Goal: Find contact information: Find contact information

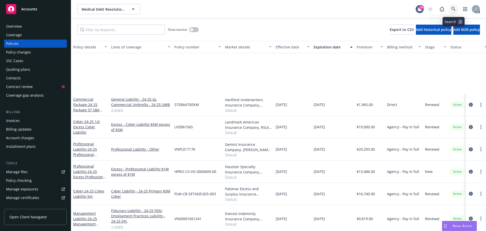
scroll to position [72, 0]
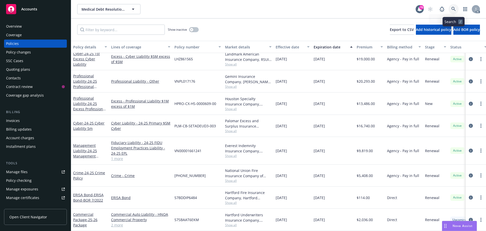
click at [456, 10] on icon at bounding box center [454, 9] width 5 height 5
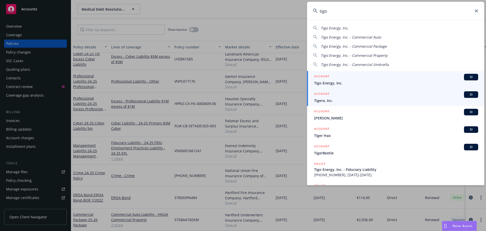
type input "tigo"
click at [344, 83] on span "Tigo Energy, Inc." at bounding box center [396, 82] width 164 height 5
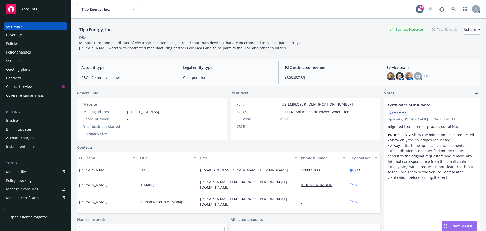
click at [21, 44] on div "Policies" at bounding box center [35, 44] width 59 height 8
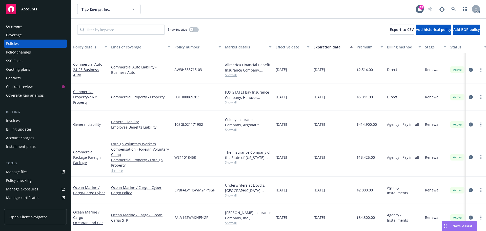
scroll to position [51, 0]
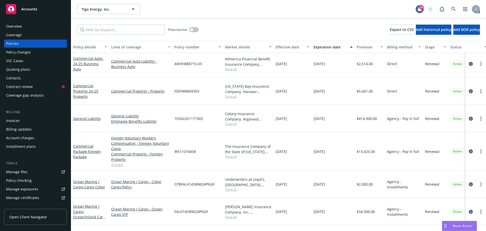
click at [229, 122] on span "Show all" at bounding box center [248, 124] width 47 height 4
click at [450, 9] on link at bounding box center [454, 9] width 10 height 10
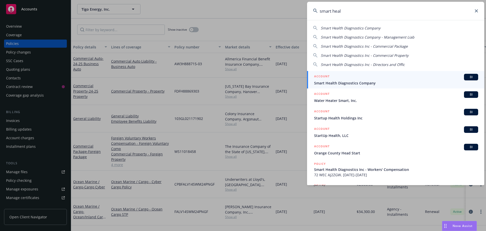
type input "smart heal"
click at [366, 75] on div "ACCOUNT BI" at bounding box center [396, 77] width 164 height 7
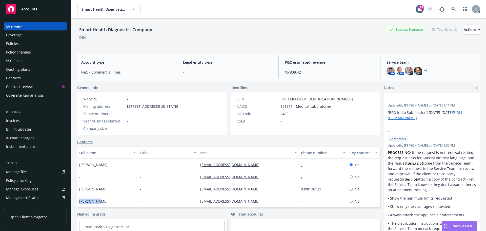
drag, startPoint x: 101, startPoint y: 202, endPoint x: 79, endPoint y: 202, distance: 22.0
click at [79, 202] on div "[PERSON_NAME]" at bounding box center [107, 201] width 61 height 12
copy span "[PERSON_NAME]"
drag, startPoint x: 257, startPoint y: 202, endPoint x: 207, endPoint y: 199, distance: 49.4
click at [196, 202] on div "[PERSON_NAME] - [EMAIL_ADDRESS][DOMAIN_NAME] - No" at bounding box center [228, 201] width 303 height 12
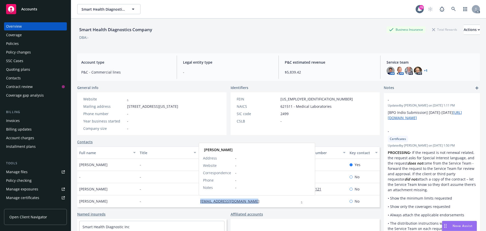
copy div "[EMAIL_ADDRESS][DOMAIN_NAME]"
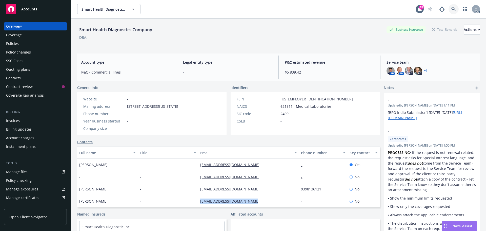
click at [452, 7] on icon at bounding box center [454, 9] width 5 height 5
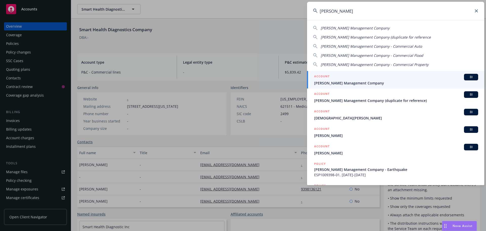
type input "[PERSON_NAME]"
click at [343, 77] on div "ACCOUNT BI" at bounding box center [396, 77] width 164 height 7
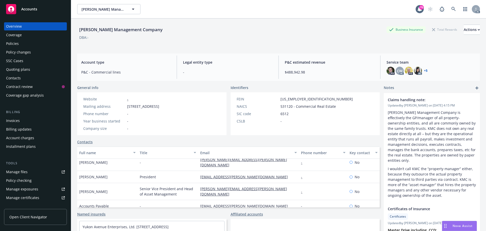
scroll to position [25, 0]
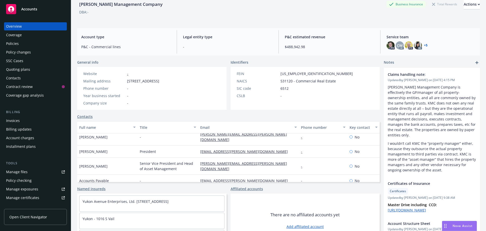
click at [10, 44] on div "Policies" at bounding box center [12, 44] width 13 height 8
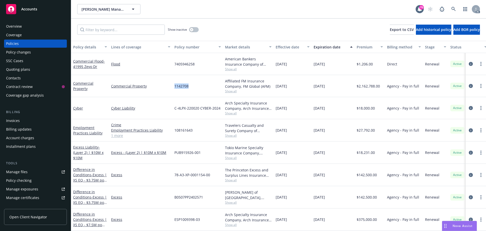
drag, startPoint x: 192, startPoint y: 86, endPoint x: 174, endPoint y: 87, distance: 18.5
click at [174, 87] on div "1142708" at bounding box center [197, 86] width 51 height 22
copy span "1142708"
click at [234, 92] on span "Show all" at bounding box center [248, 91] width 47 height 4
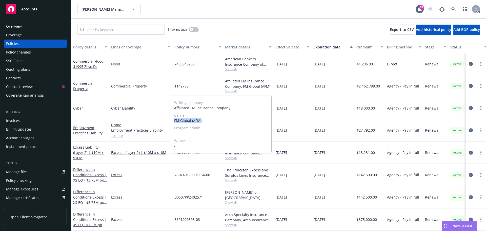
drag, startPoint x: 205, startPoint y: 121, endPoint x: 173, endPoint y: 121, distance: 31.4
click at [173, 121] on div "Writing company Affiliated FM Insurance Company Carrier FM Global (AFM) Program…" at bounding box center [220, 124] width 101 height 57
copy span "FM Global (AFM)"
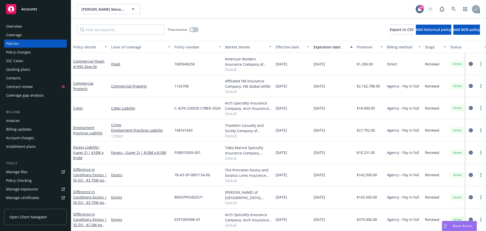
click at [34, 27] on div "Overview" at bounding box center [35, 26] width 59 height 8
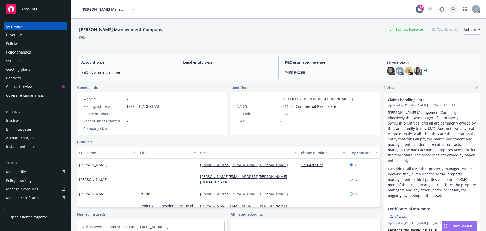
click at [452, 9] on icon at bounding box center [454, 9] width 5 height 5
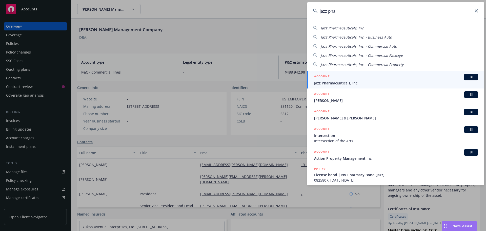
type input "jazz pha"
click at [343, 81] on span "Jazz Pharmaceuticals, Inc." at bounding box center [396, 82] width 164 height 5
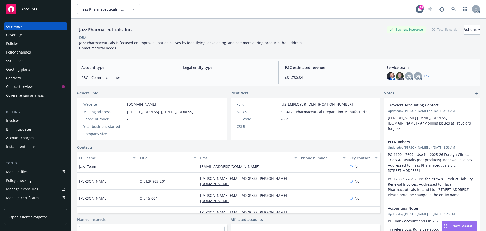
scroll to position [101, 0]
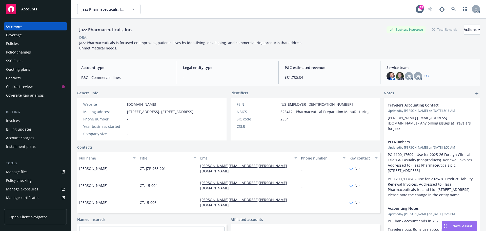
drag, startPoint x: 104, startPoint y: 208, endPoint x: 80, endPoint y: 207, distance: 23.6
click at [78, 211] on div "[PERSON_NAME]" at bounding box center [107, 217] width 61 height 12
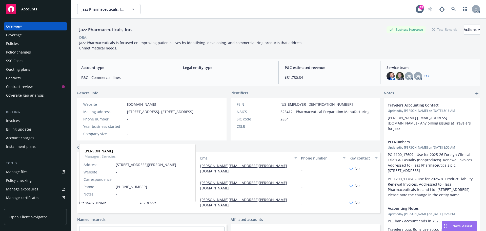
copy span "[PERSON_NAME]"
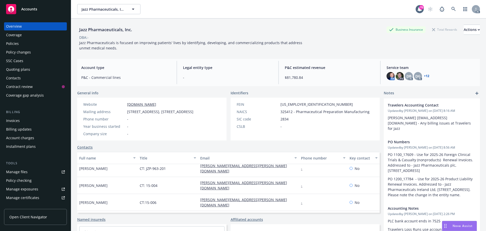
drag, startPoint x: 256, startPoint y: 207, endPoint x: 198, endPoint y: 207, distance: 58.3
click at [198, 211] on div "[PERSON_NAME][EMAIL_ADDRESS][DOMAIN_NAME]" at bounding box center [248, 217] width 101 height 12
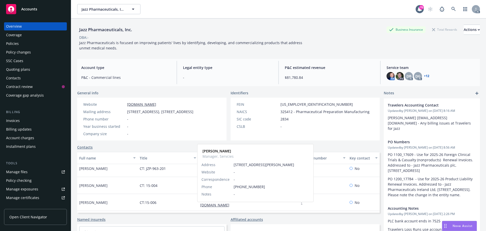
copy link "[PERSON_NAME][EMAIL_ADDRESS][DOMAIN_NAME]"
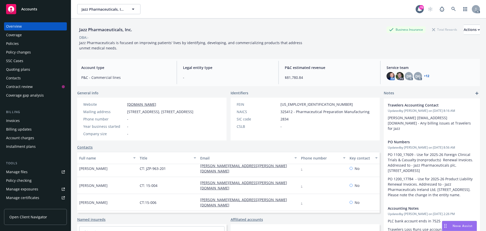
drag, startPoint x: 325, startPoint y: 208, endPoint x: 292, endPoint y: 208, distance: 33.4
click at [292, 211] on div "[PERSON_NAME] Manager, Servcies [PERSON_NAME][EMAIL_ADDRESS][DOMAIN_NAME] [PHON…" at bounding box center [228, 217] width 303 height 12
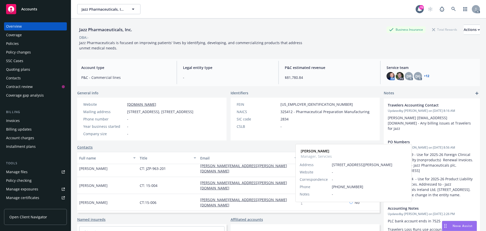
copy div "[PHONE_NUMBER]"
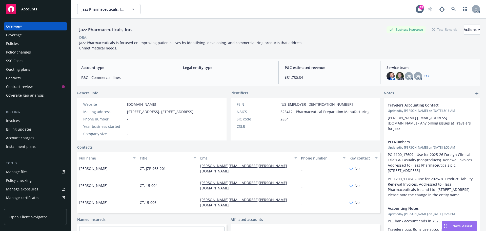
click at [16, 43] on div "Policies" at bounding box center [12, 44] width 13 height 8
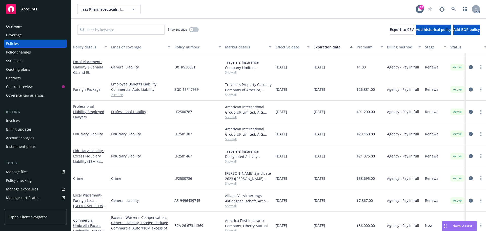
scroll to position [405, 0]
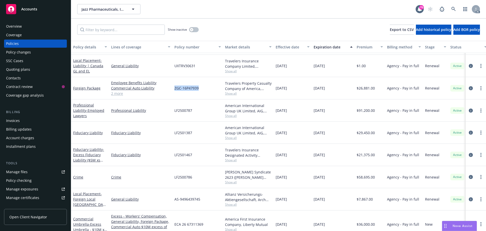
drag, startPoint x: 199, startPoint y: 88, endPoint x: 175, endPoint y: 90, distance: 24.1
click at [175, 90] on div "ZGC-16P47939" at bounding box center [197, 88] width 51 height 22
copy span "ZGC-16P47939"
click at [234, 93] on span "Show all" at bounding box center [248, 93] width 47 height 4
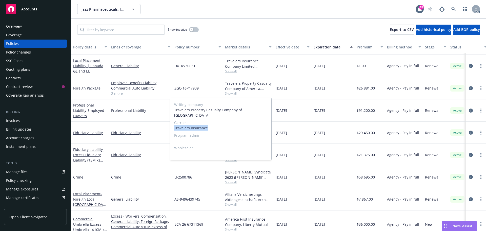
drag, startPoint x: 208, startPoint y: 123, endPoint x: 173, endPoint y: 123, distance: 34.5
click at [173, 123] on div "Writing company Travelers Property Casualty Company of America Carrier Traveler…" at bounding box center [220, 129] width 101 height 62
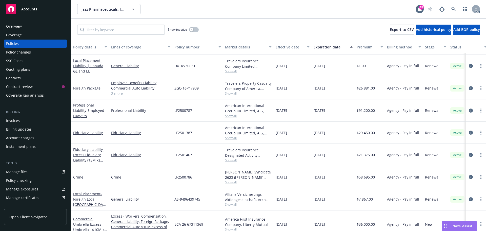
drag, startPoint x: 180, startPoint y: 122, endPoint x: 157, endPoint y: 113, distance: 24.0
click at [157, 113] on div "Professional Liability" at bounding box center [140, 110] width 63 height 22
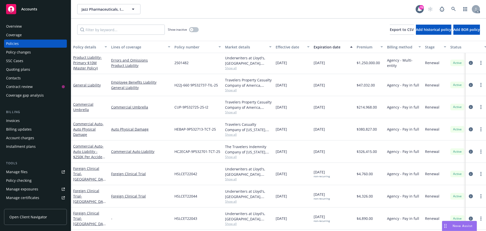
scroll to position [1013, 0]
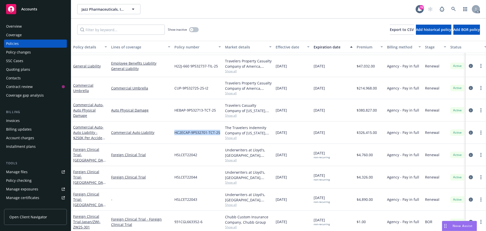
drag, startPoint x: 220, startPoint y: 133, endPoint x: 174, endPoint y: 133, distance: 45.8
click at [174, 133] on div "HC2ECAP-9P532701-TCT-25" at bounding box center [197, 132] width 51 height 22
copy span "HC2ECAP-9P532701-TCT-25"
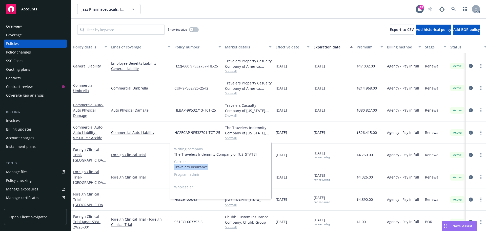
drag, startPoint x: 207, startPoint y: 166, endPoint x: 174, endPoint y: 167, distance: 32.9
click at [174, 167] on span "Travelers Insurance" at bounding box center [220, 166] width 93 height 5
copy span "Travelers Insurance"
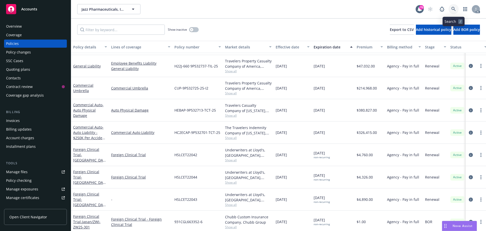
click at [452, 8] on icon at bounding box center [454, 9] width 4 height 4
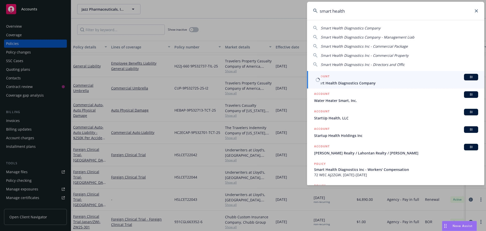
type input "smart health"
click at [354, 84] on span "Smart Health Diagnostics Company" at bounding box center [396, 82] width 164 height 5
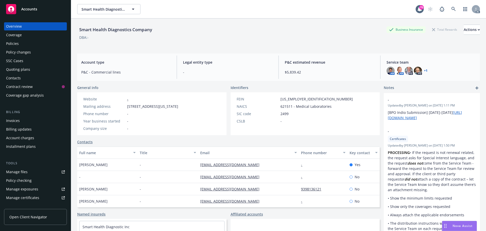
click at [10, 45] on div "Policies" at bounding box center [12, 44] width 13 height 8
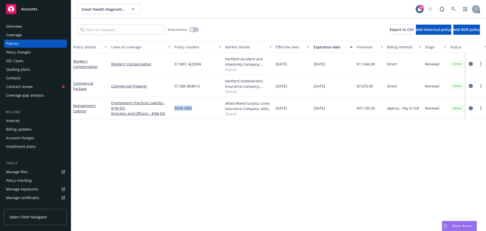
drag, startPoint x: 193, startPoint y: 108, endPoint x: 174, endPoint y: 108, distance: 19.3
click at [174, 108] on div "0314-1600" at bounding box center [197, 108] width 51 height 22
click at [230, 112] on span "Show all" at bounding box center [248, 113] width 47 height 4
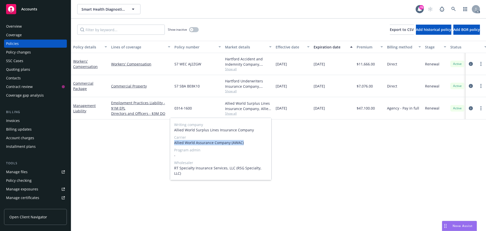
drag, startPoint x: 244, startPoint y: 143, endPoint x: 174, endPoint y: 143, distance: 70.2
click at [174, 143] on div "Writing company Allied World Surplus Lines Insurance Company Carrier Allied Wor…" at bounding box center [220, 149] width 101 height 62
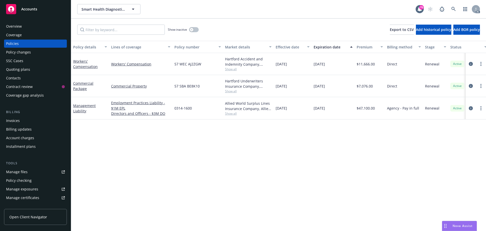
click at [26, 25] on div "Overview" at bounding box center [35, 26] width 59 height 8
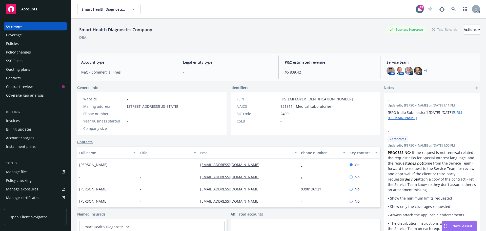
drag, startPoint x: 22, startPoint y: 39, endPoint x: 19, endPoint y: 42, distance: 4.0
click at [21, 40] on div "Overview Coverage Policies Policy changes SSC Cases Quoting plans Contacts Cont…" at bounding box center [35, 60] width 63 height 77
click at [19, 42] on div "Policies" at bounding box center [35, 44] width 59 height 8
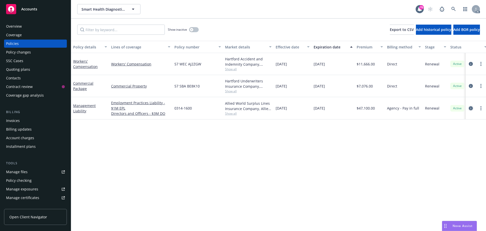
click at [471, 107] on icon "circleInformation" at bounding box center [471, 108] width 4 height 4
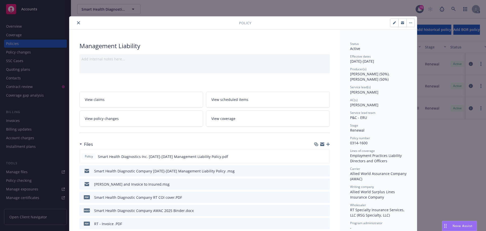
click at [77, 24] on icon "close" at bounding box center [78, 22] width 3 height 3
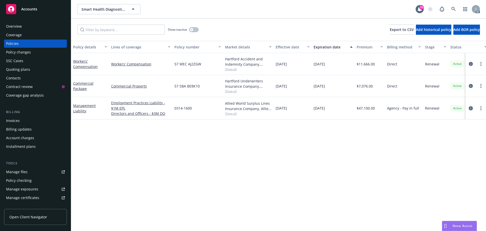
click at [470, 108] on icon "circleInformation" at bounding box center [471, 108] width 4 height 4
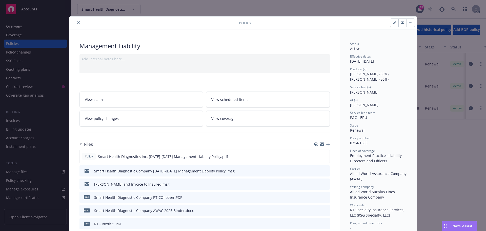
scroll to position [15, 0]
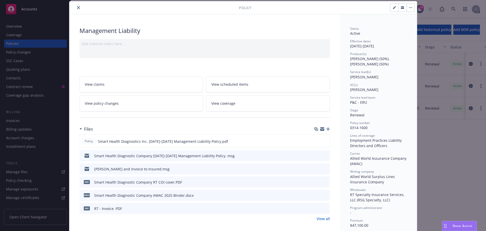
click at [77, 6] on icon "close" at bounding box center [78, 7] width 3 height 3
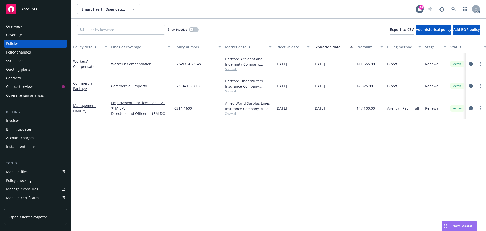
click at [32, 30] on div "Overview" at bounding box center [35, 26] width 59 height 8
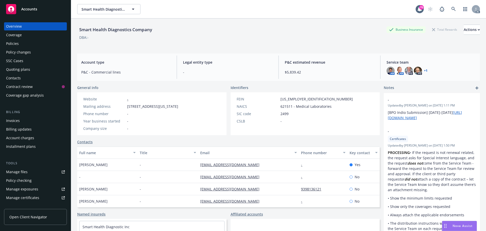
click at [424, 71] on link "+ 1" at bounding box center [426, 70] width 4 height 3
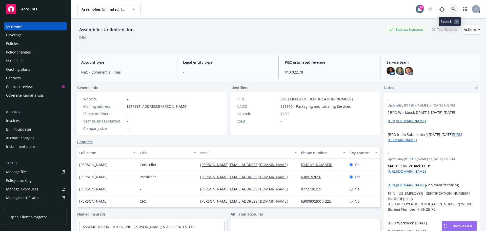
click at [449, 7] on link at bounding box center [454, 9] width 10 height 10
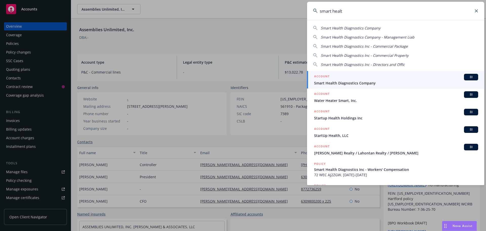
type input "smart healt"
click at [354, 77] on div "ACCOUNT BI" at bounding box center [396, 77] width 164 height 7
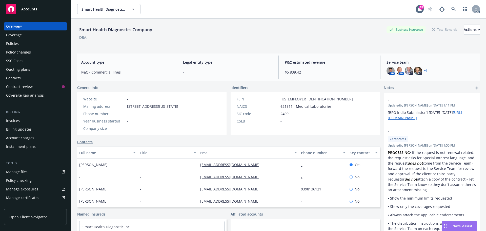
click at [424, 69] on link "+ 1" at bounding box center [426, 70] width 4 height 3
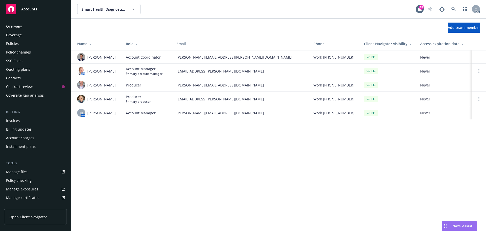
click at [28, 27] on div "Overview" at bounding box center [35, 26] width 59 height 8
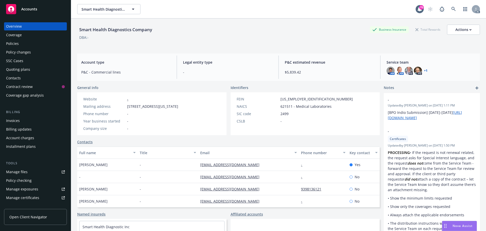
click at [19, 44] on div "Policies" at bounding box center [35, 44] width 59 height 8
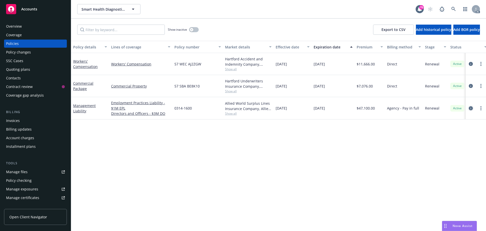
click at [471, 107] on icon "circleInformation" at bounding box center [471, 108] width 4 height 4
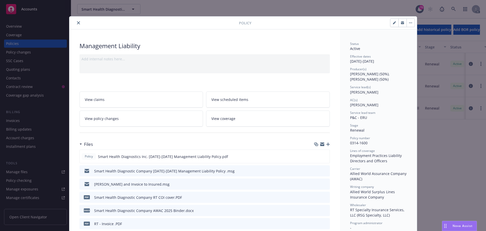
click at [77, 22] on icon "close" at bounding box center [78, 22] width 3 height 3
